Goal: Transaction & Acquisition: Subscribe to service/newsletter

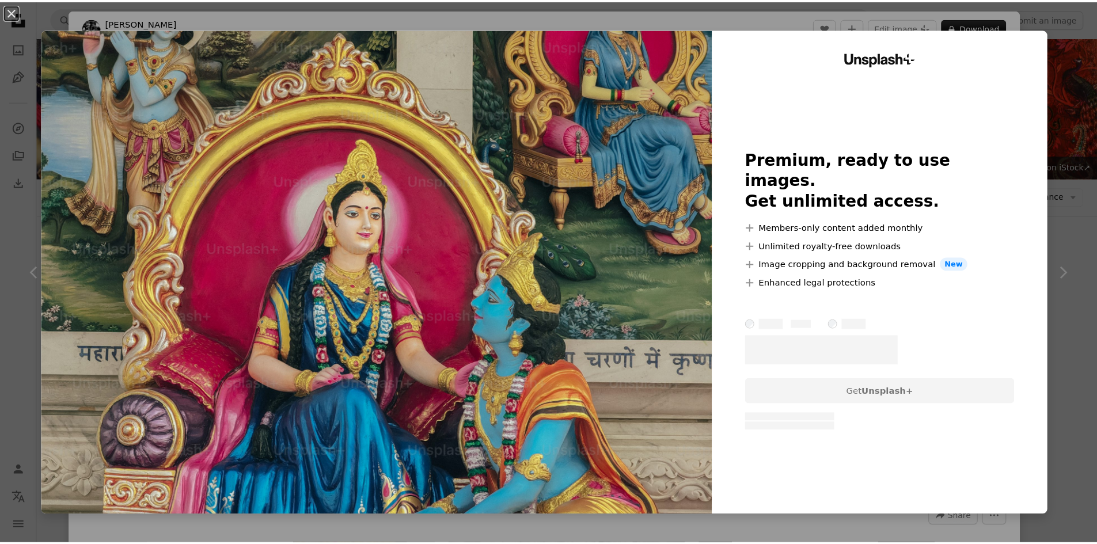
scroll to position [12539, 0]
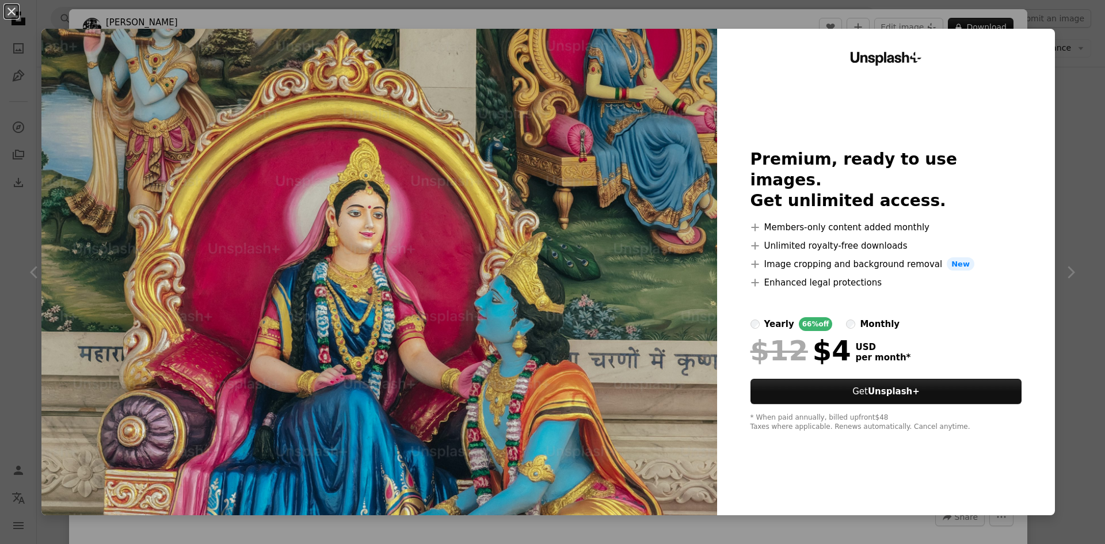
click at [660, 112] on img at bounding box center [379, 272] width 676 height 486
click at [7, 13] on button "An X shape" at bounding box center [12, 12] width 14 height 14
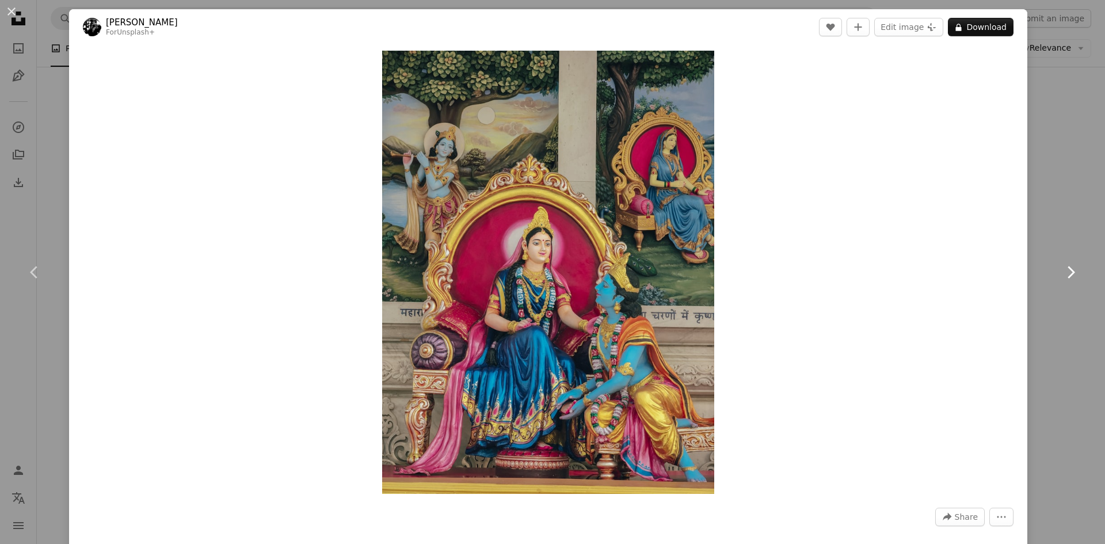
click at [1067, 268] on icon "Chevron right" at bounding box center [1071, 272] width 18 height 18
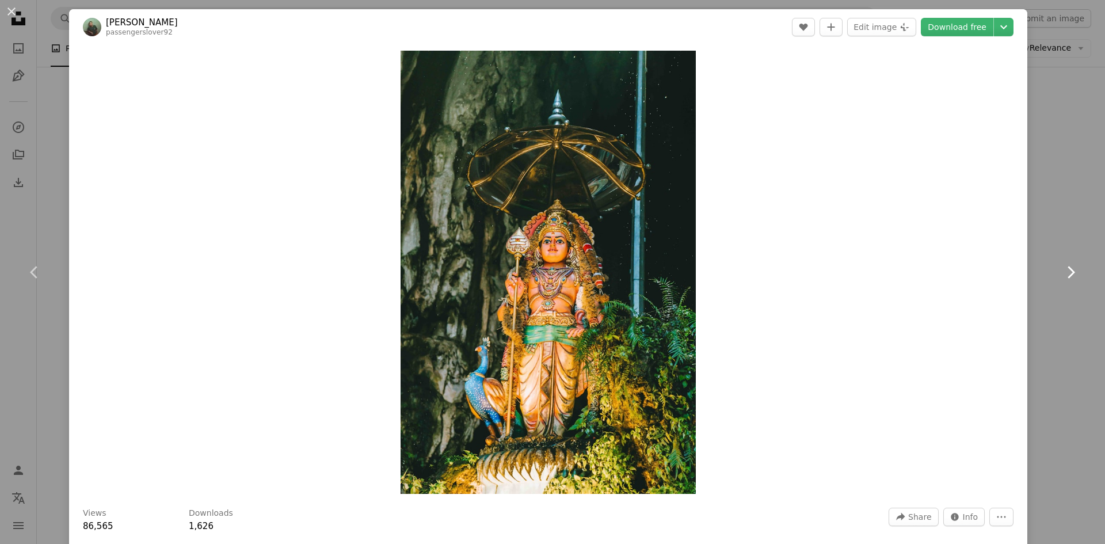
click at [1067, 268] on icon "Chevron right" at bounding box center [1071, 272] width 18 height 18
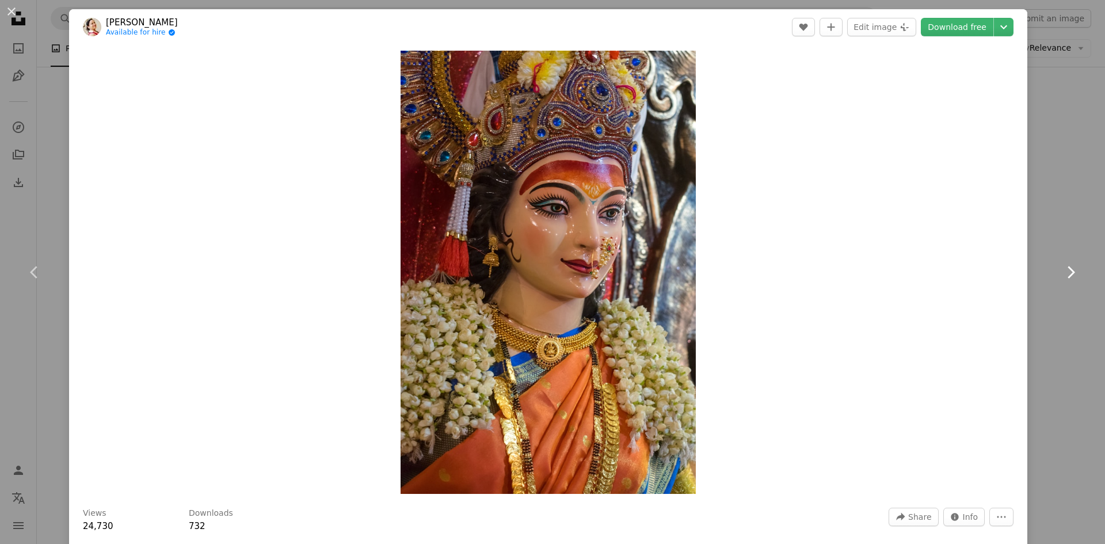
click at [1067, 268] on icon "Chevron right" at bounding box center [1071, 272] width 18 height 18
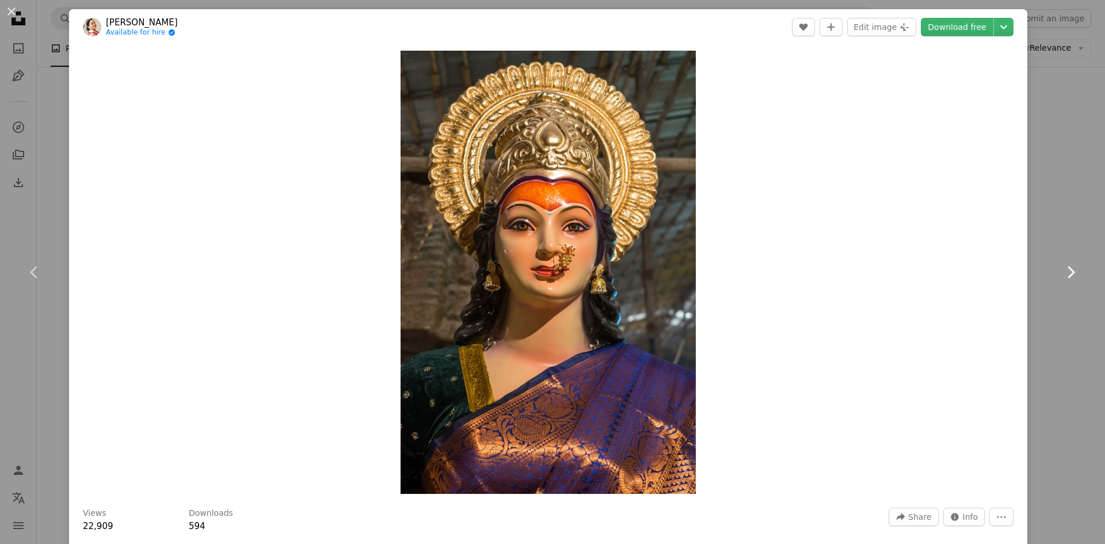
click at [1067, 268] on icon "Chevron right" at bounding box center [1071, 272] width 18 height 18
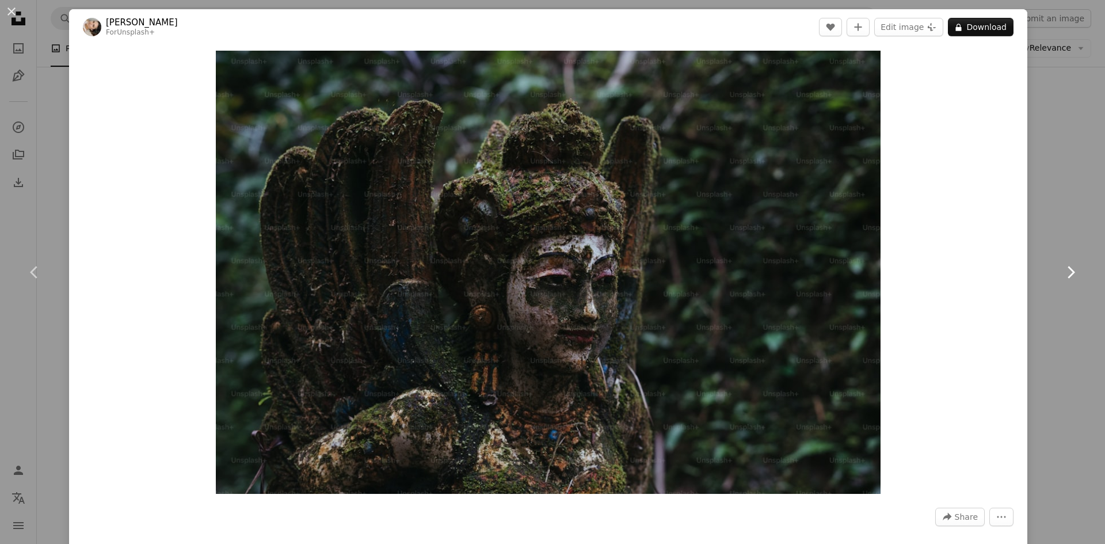
click at [1067, 268] on icon "Chevron right" at bounding box center [1071, 272] width 18 height 18
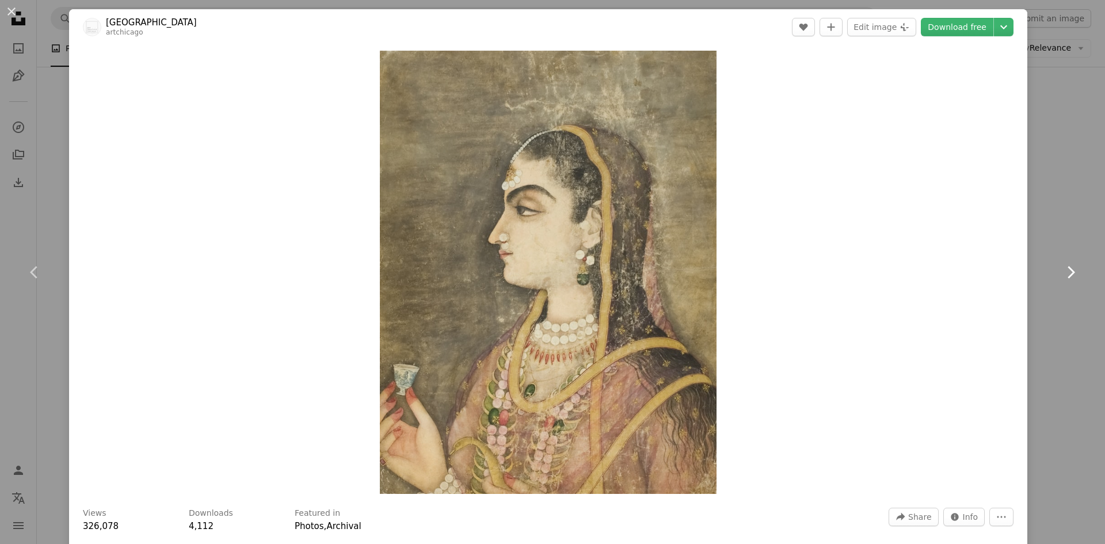
click at [1067, 268] on icon "Chevron right" at bounding box center [1071, 272] width 18 height 18
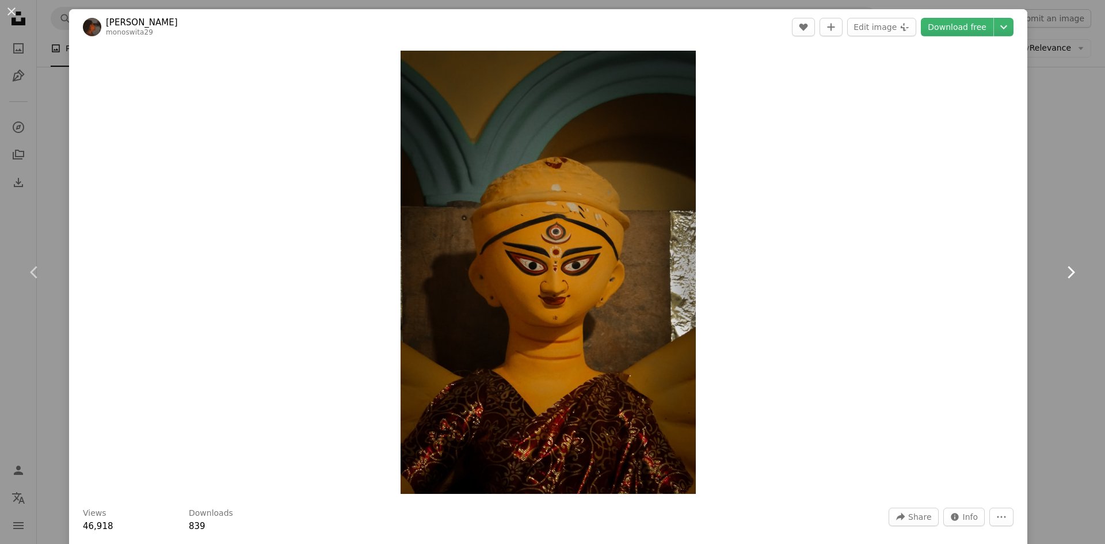
click at [1067, 268] on icon "Chevron right" at bounding box center [1071, 272] width 18 height 18
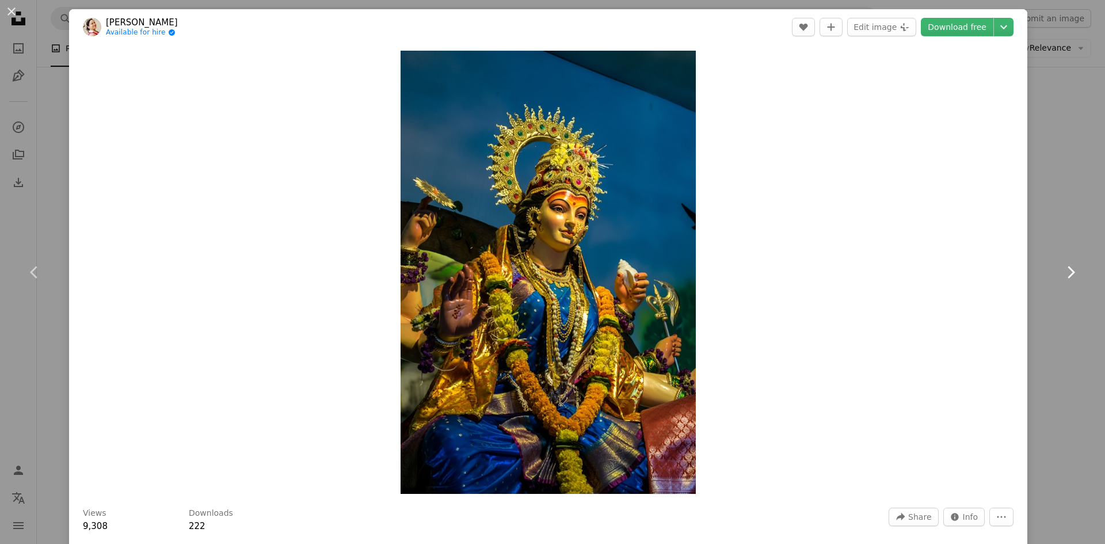
click at [1067, 268] on icon "Chevron right" at bounding box center [1071, 272] width 18 height 18
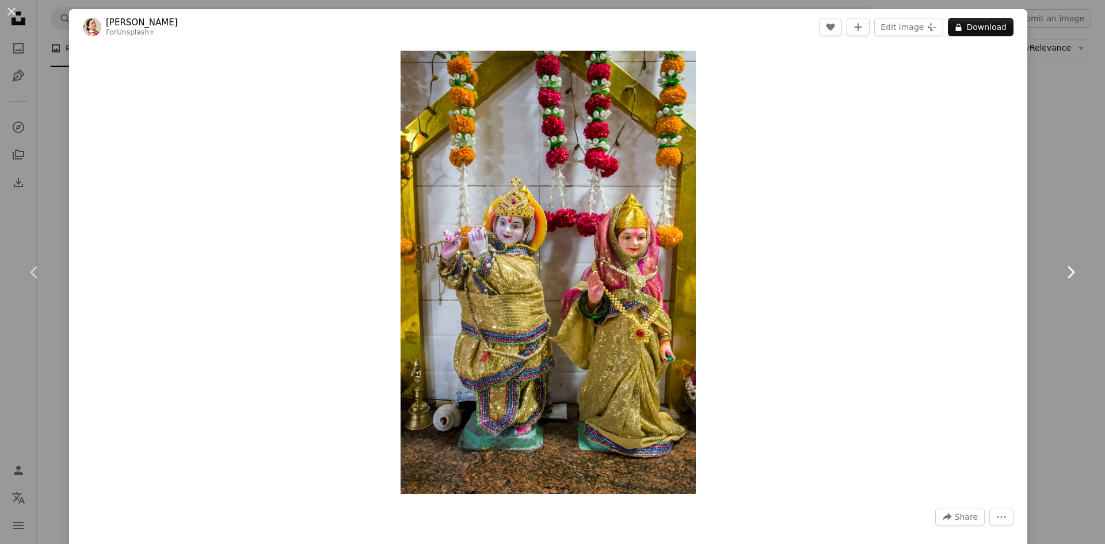
click at [1067, 268] on icon "Chevron right" at bounding box center [1071, 272] width 18 height 18
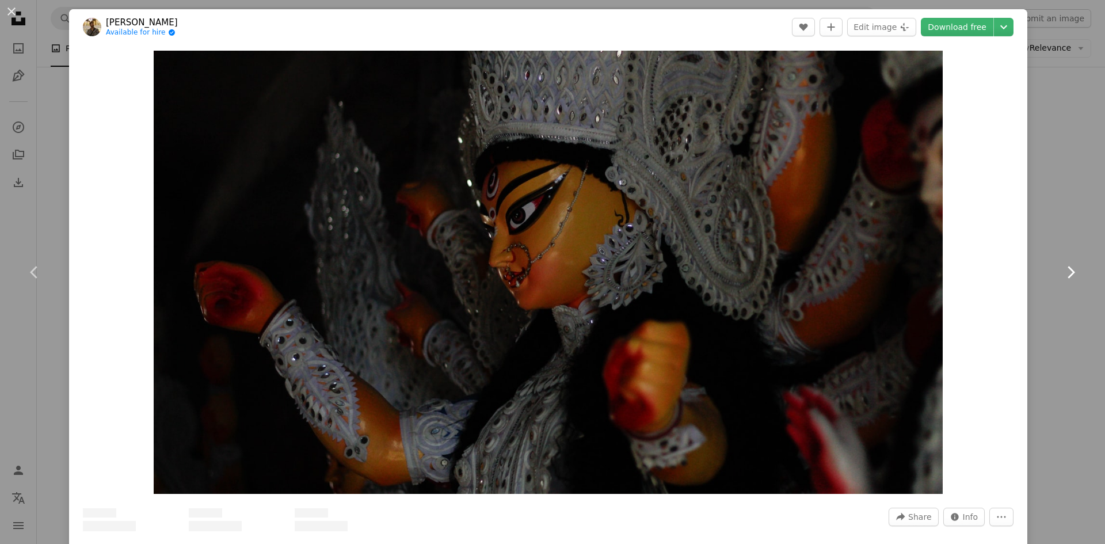
click at [1067, 268] on icon "Chevron right" at bounding box center [1071, 272] width 18 height 18
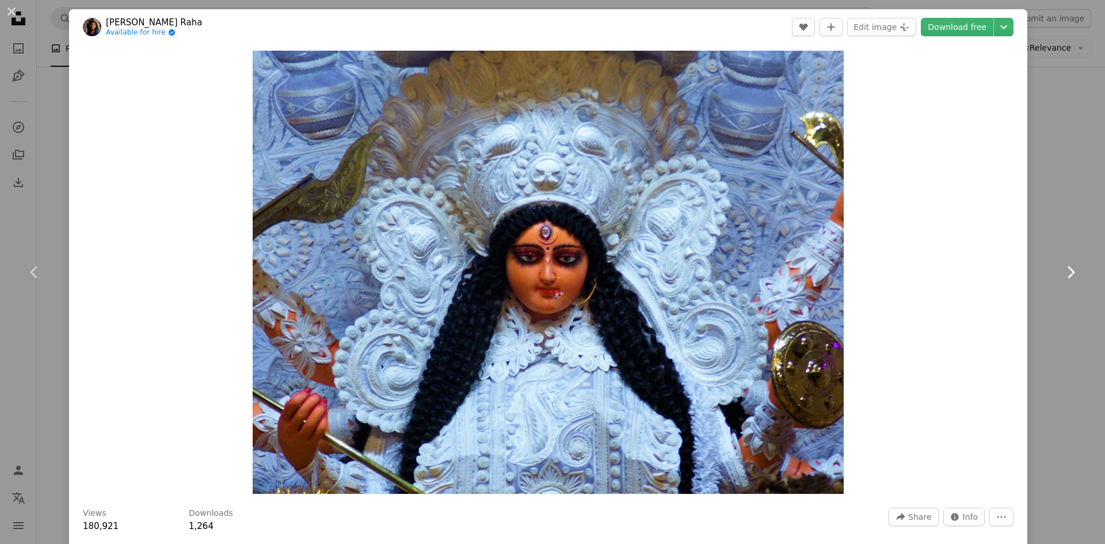
click at [1067, 268] on icon "Chevron right" at bounding box center [1071, 272] width 18 height 18
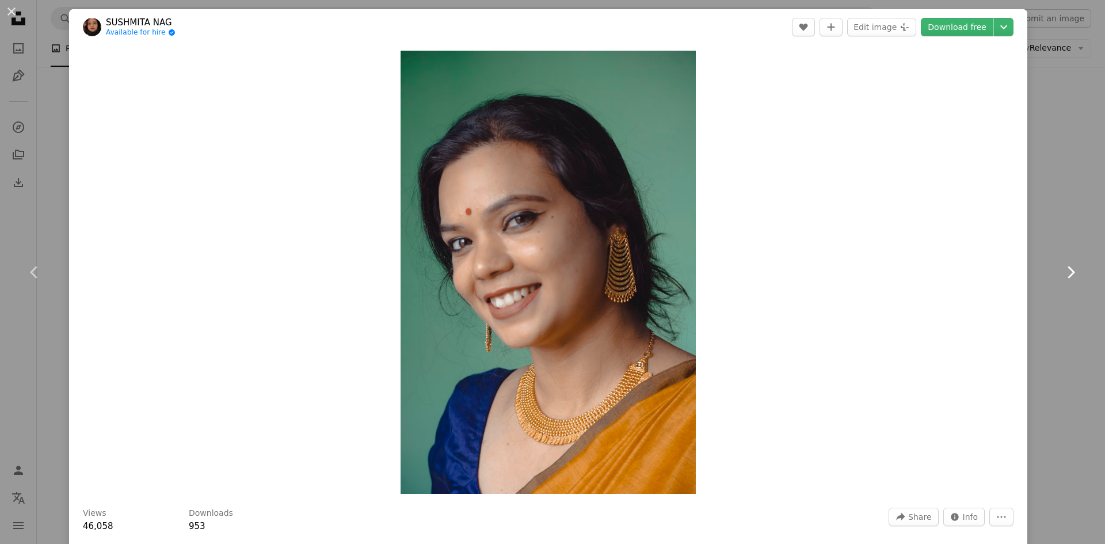
click at [1067, 268] on icon "Chevron right" at bounding box center [1071, 272] width 18 height 18
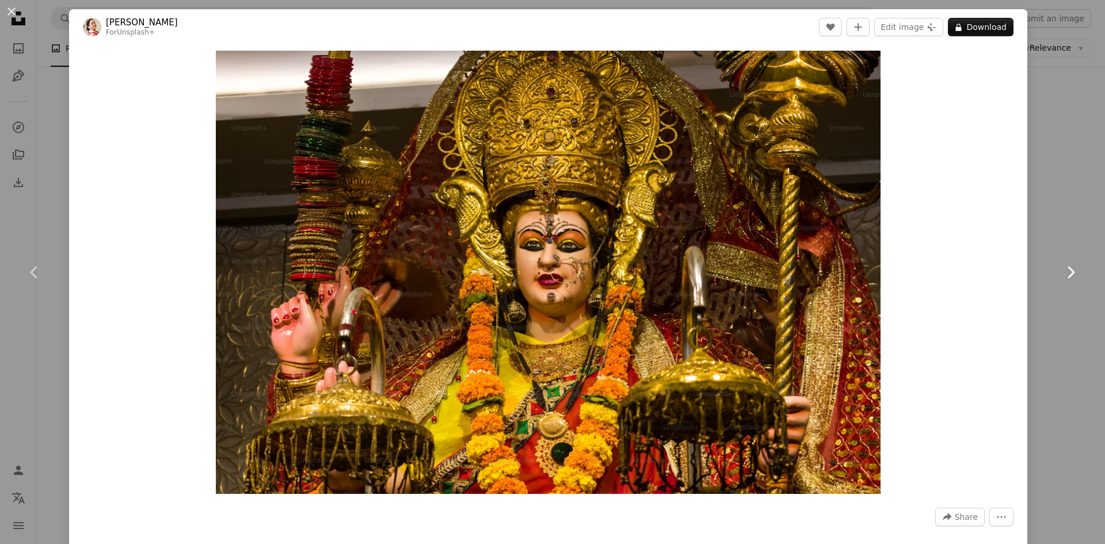
click at [1067, 268] on icon "Chevron right" at bounding box center [1071, 272] width 18 height 18
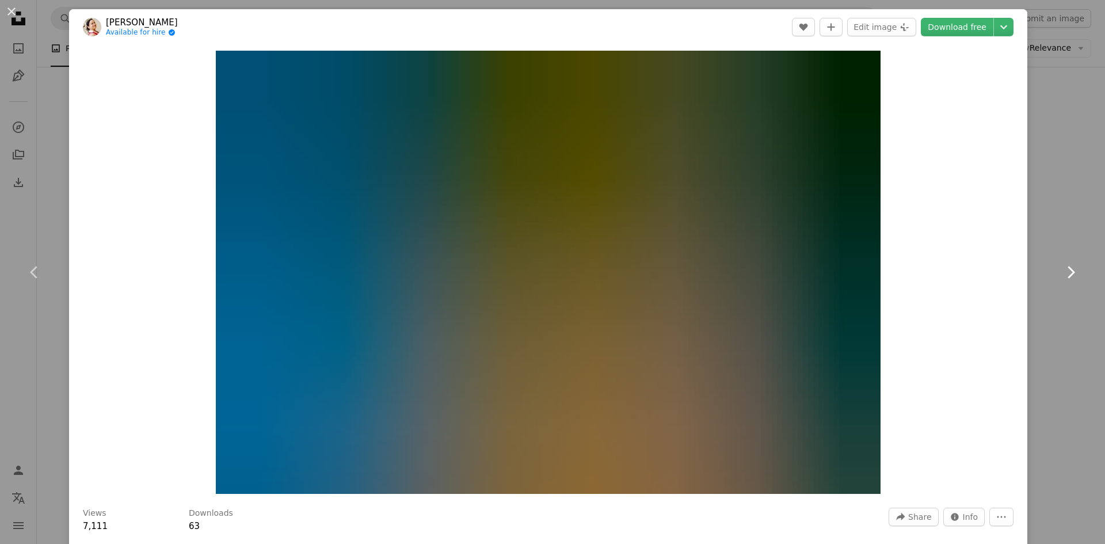
click at [1067, 268] on icon "Chevron right" at bounding box center [1071, 272] width 18 height 18
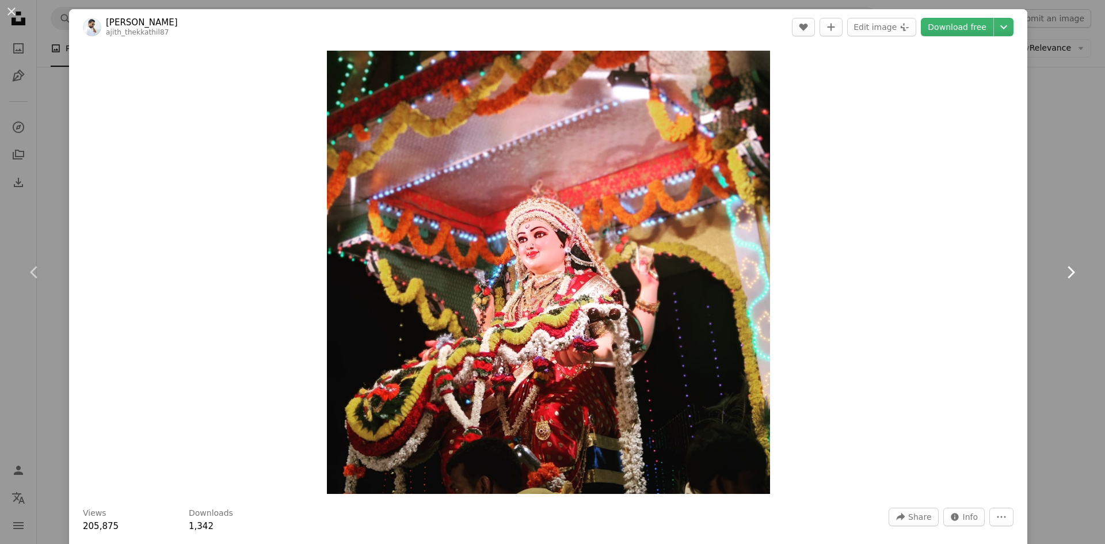
click at [1067, 268] on icon "Chevron right" at bounding box center [1071, 272] width 18 height 18
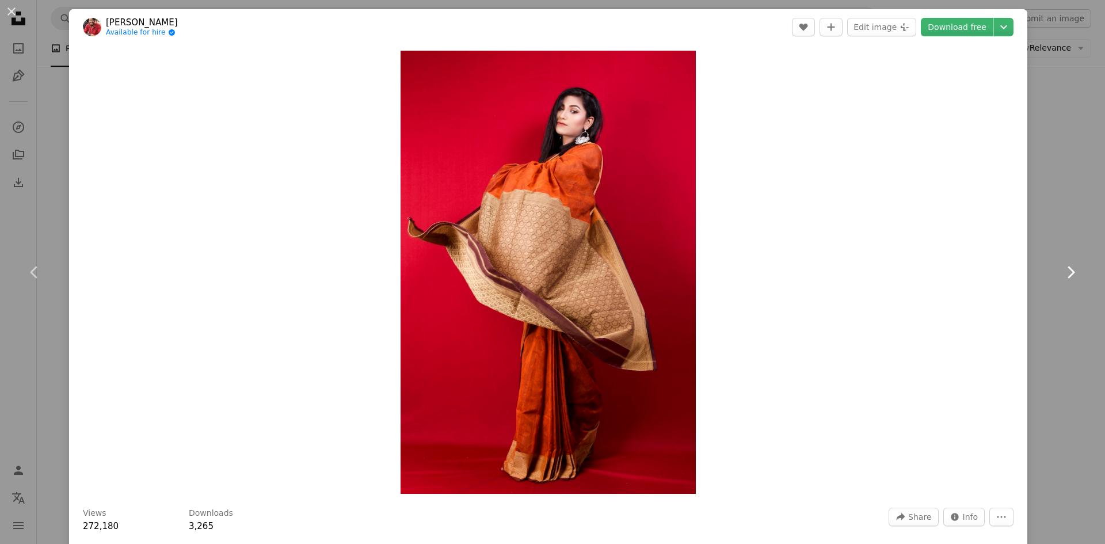
click at [1067, 268] on icon "Chevron right" at bounding box center [1071, 272] width 18 height 18
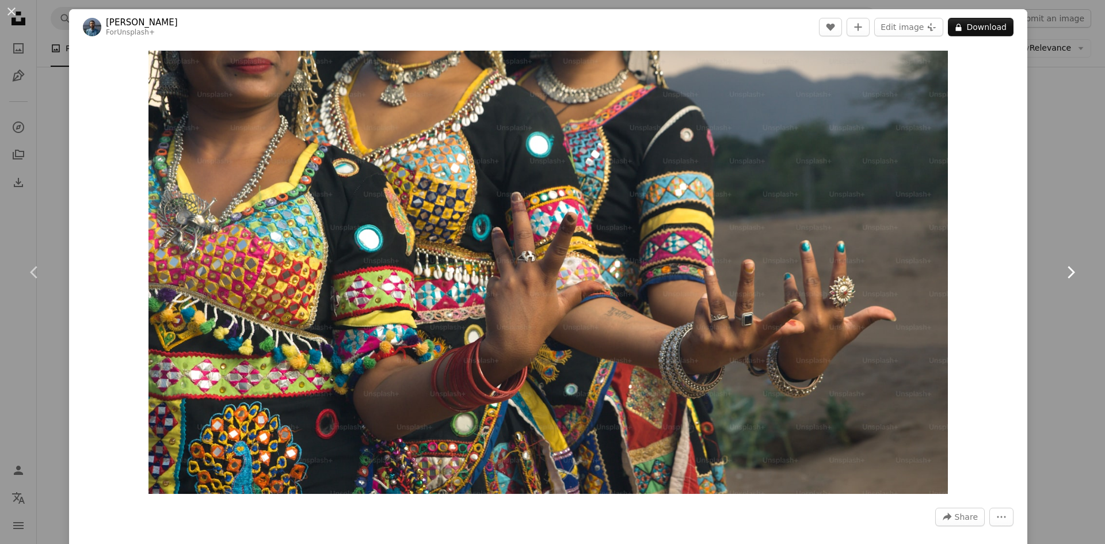
click at [1067, 268] on icon "Chevron right" at bounding box center [1071, 272] width 18 height 18
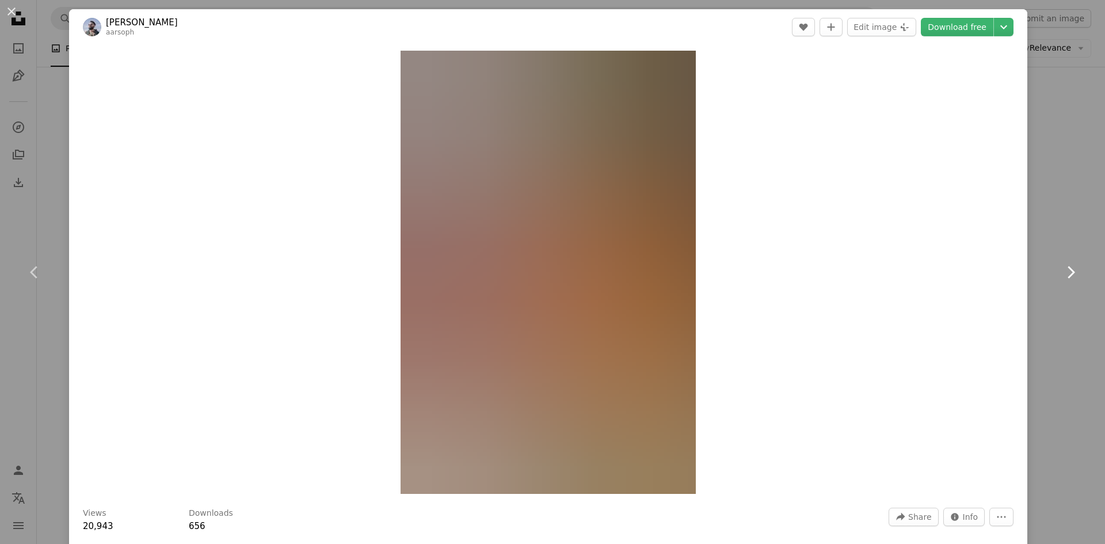
click at [1067, 268] on icon "Chevron right" at bounding box center [1071, 272] width 18 height 18
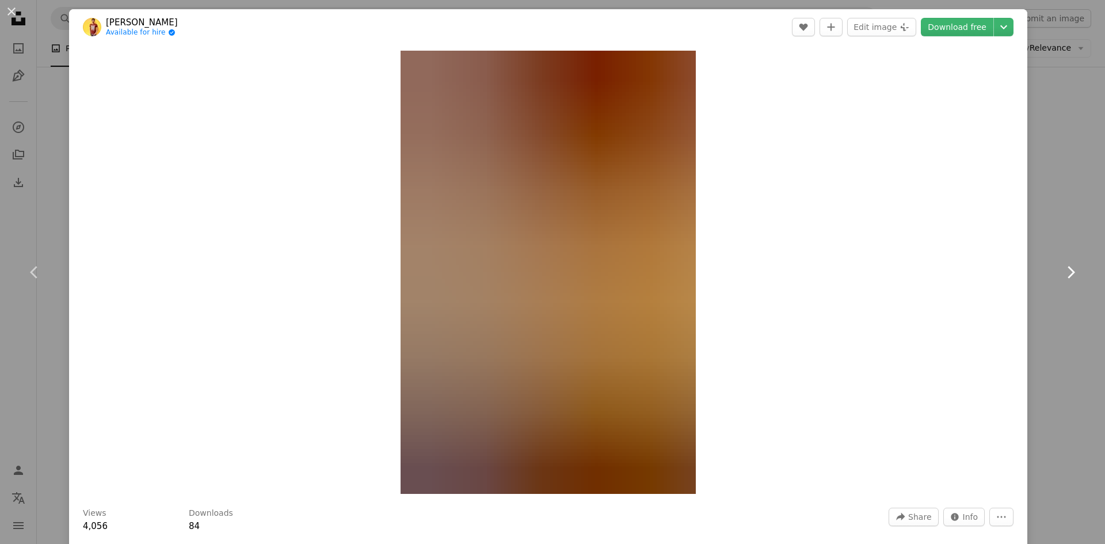
click at [1067, 268] on icon "Chevron right" at bounding box center [1071, 272] width 18 height 18
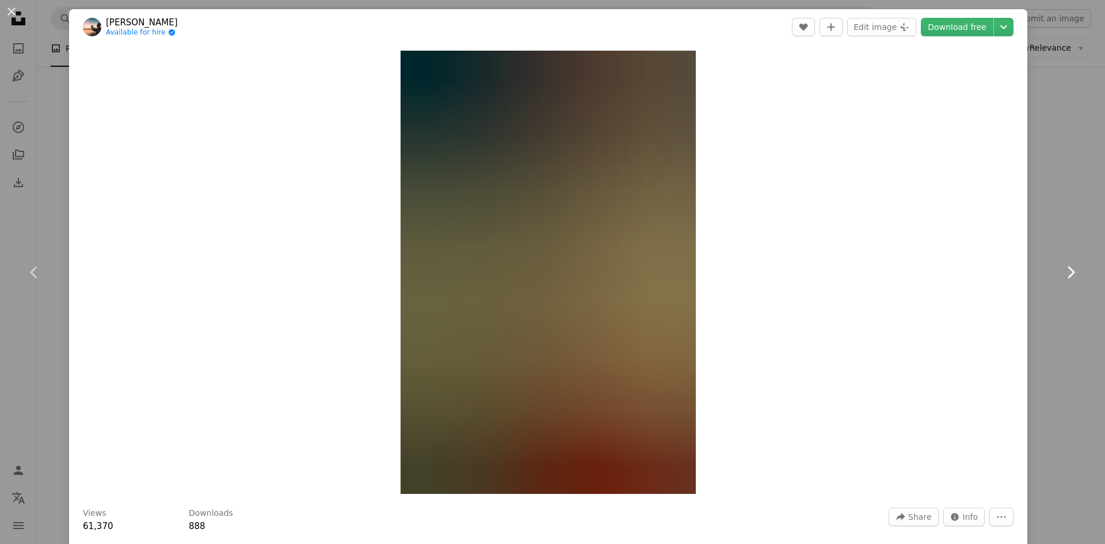
click at [1067, 268] on icon "Chevron right" at bounding box center [1071, 272] width 18 height 18
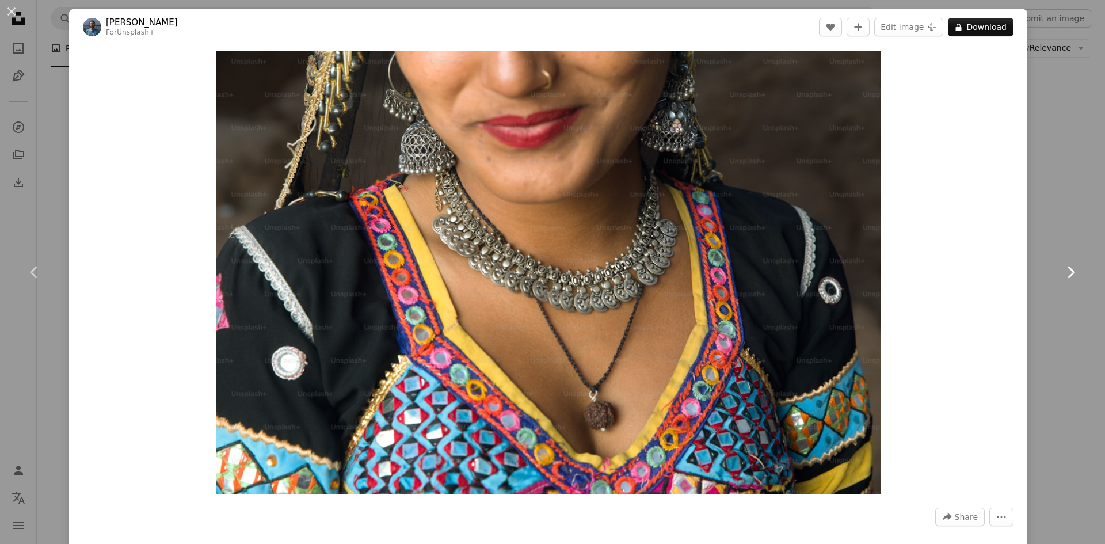
click at [1067, 268] on icon "Chevron right" at bounding box center [1071, 272] width 18 height 18
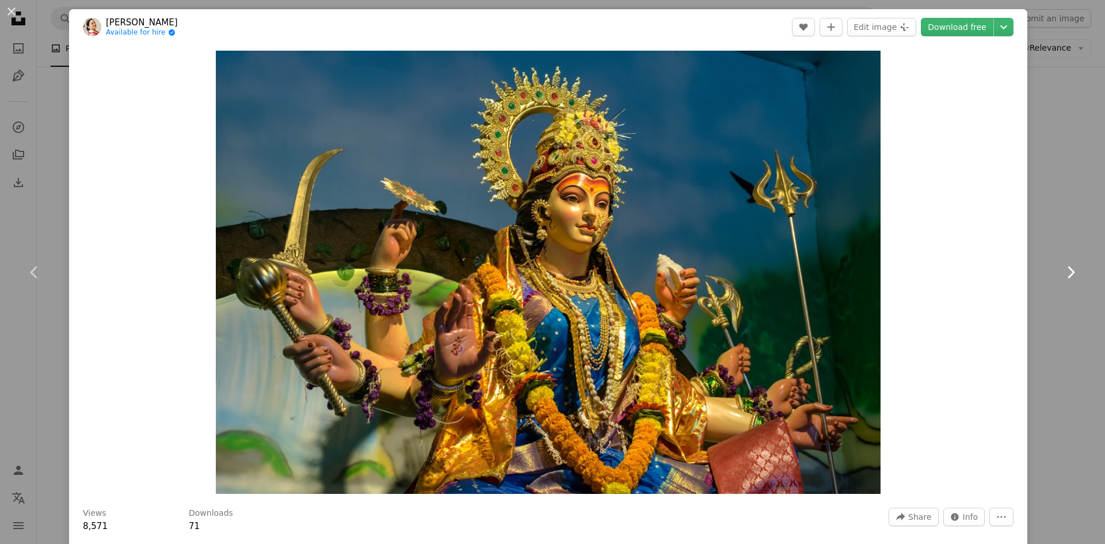
click at [1067, 268] on icon "Chevron right" at bounding box center [1071, 272] width 18 height 18
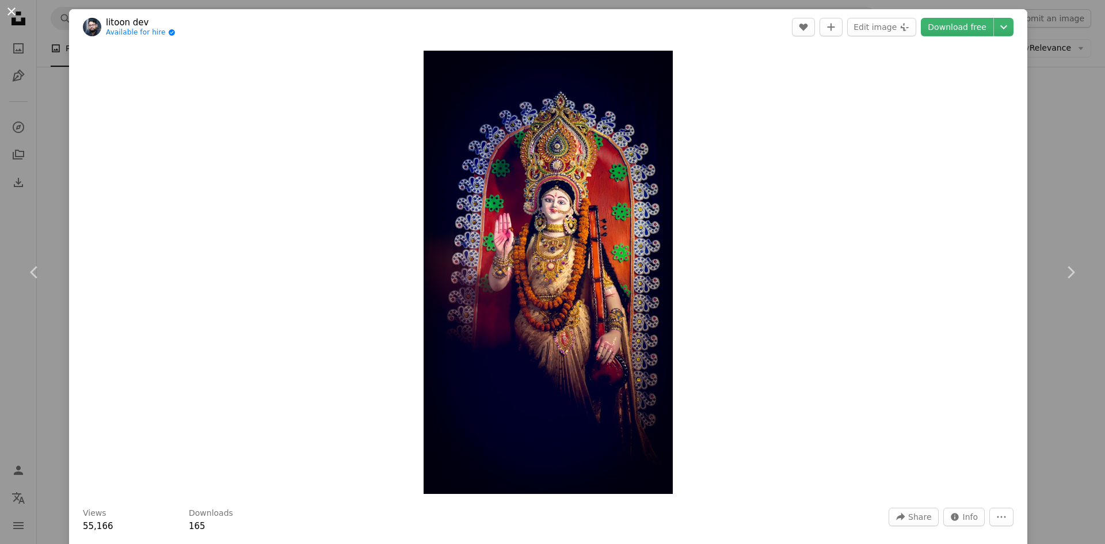
click at [14, 13] on button "An X shape" at bounding box center [12, 12] width 14 height 14
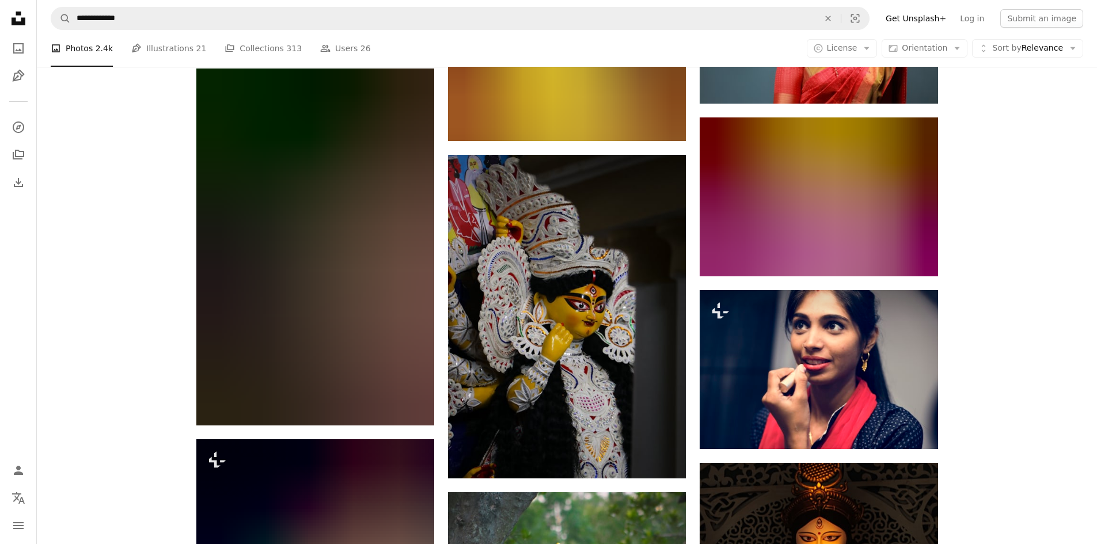
scroll to position [32286, 0]
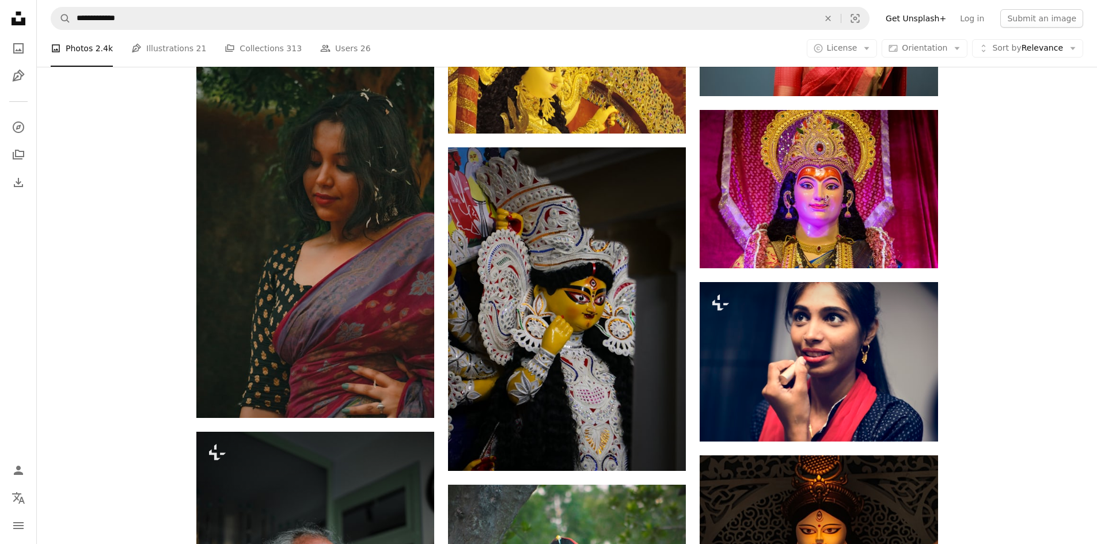
click at [939, 16] on link "Get Unsplash+" at bounding box center [916, 18] width 74 height 18
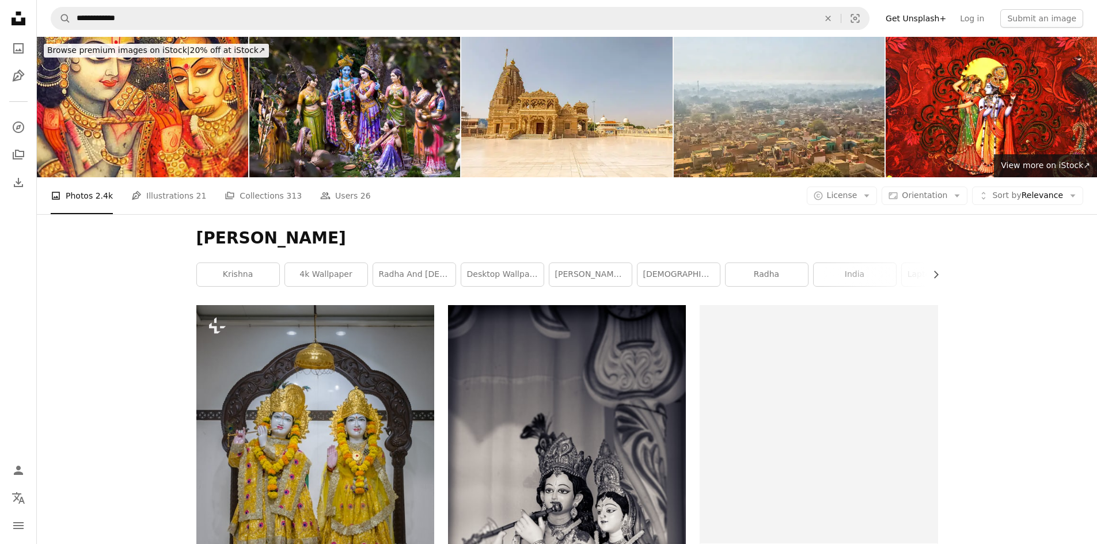
scroll to position [32286, 0]
